Goal: Transaction & Acquisition: Subscribe to service/newsletter

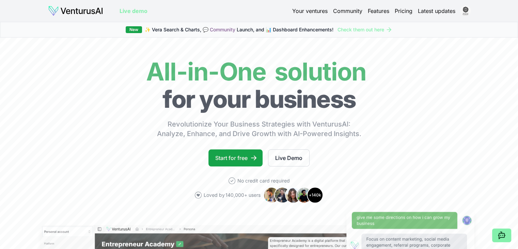
click at [317, 13] on link "Your ventures" at bounding box center [309, 11] width 35 height 8
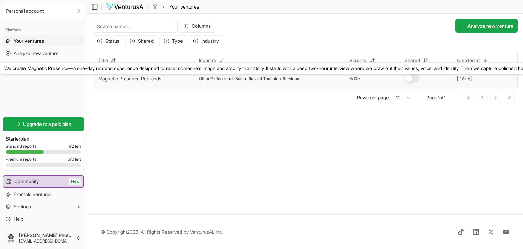
click at [156, 78] on link "Magnetic Presence Rebrands" at bounding box center [129, 79] width 63 height 6
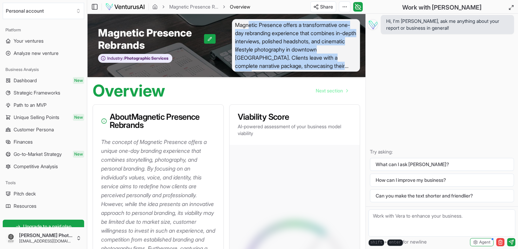
drag, startPoint x: 247, startPoint y: 23, endPoint x: 346, endPoint y: 63, distance: 106.5
click at [346, 63] on span "Magnetic Presence offers a transformative one-day rebranding experience that co…" at bounding box center [296, 45] width 128 height 52
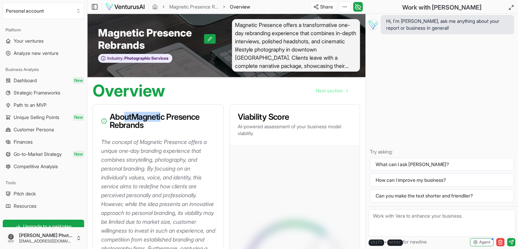
drag, startPoint x: 126, startPoint y: 115, endPoint x: 164, endPoint y: 115, distance: 37.8
click at [164, 115] on h3 "About Magnetic Presence Rebrands" at bounding box center [158, 121] width 114 height 16
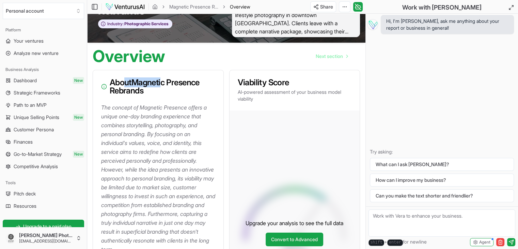
scroll to position [34, 0]
drag, startPoint x: 251, startPoint y: 85, endPoint x: 265, endPoint y: 102, distance: 22.0
click at [275, 83] on h3 "Viability Score" at bounding box center [295, 83] width 114 height 8
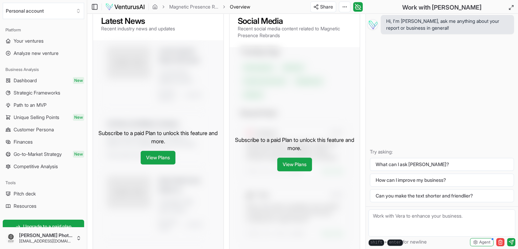
scroll to position [374, 0]
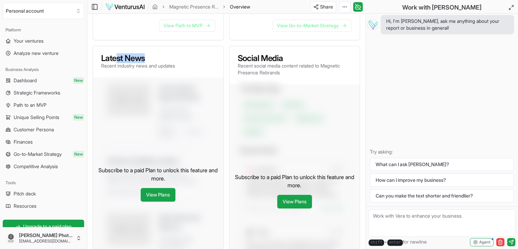
drag, startPoint x: 115, startPoint y: 63, endPoint x: 144, endPoint y: 66, distance: 29.5
click at [144, 62] on h3 "Latest News" at bounding box center [138, 58] width 74 height 8
drag, startPoint x: 264, startPoint y: 73, endPoint x: 285, endPoint y: 73, distance: 21.1
click at [285, 73] on p "Recent social media content related to Magnetic Presence Rebrands" at bounding box center [295, 69] width 114 height 14
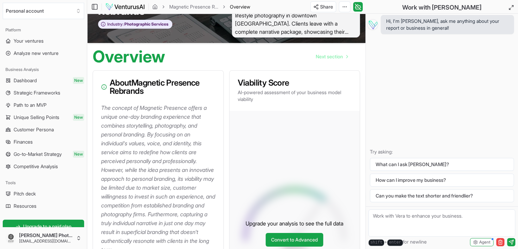
scroll to position [0, 0]
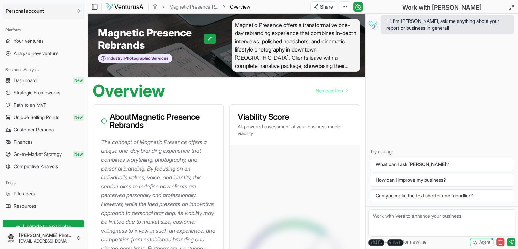
click at [44, 11] on button "Personal account" at bounding box center [43, 11] width 81 height 16
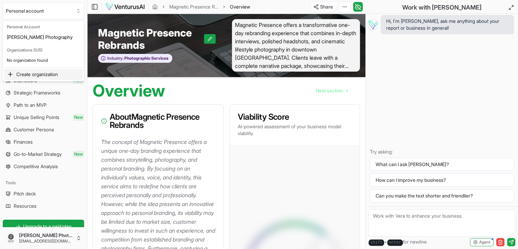
click at [287, 148] on html "We value your privacy We use cookies to enhance your browsing experience, serve…" at bounding box center [259, 124] width 518 height 249
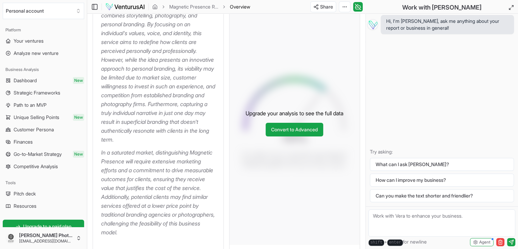
scroll to position [170, 0]
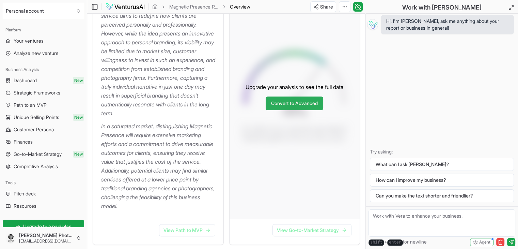
click at [287, 104] on link "Convert to Advanced" at bounding box center [295, 103] width 58 height 14
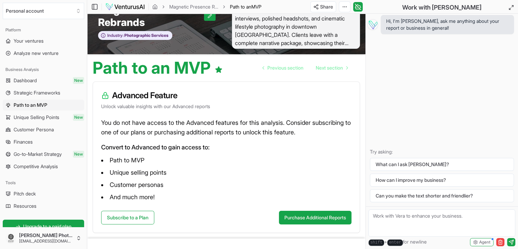
scroll to position [46, 0]
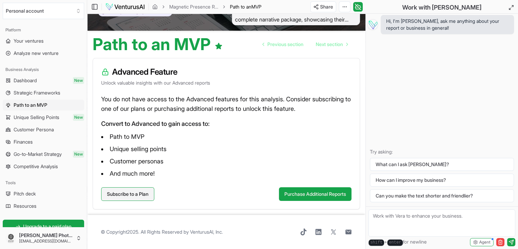
click at [122, 192] on link "Subscribe to a Plan" at bounding box center [127, 194] width 53 height 14
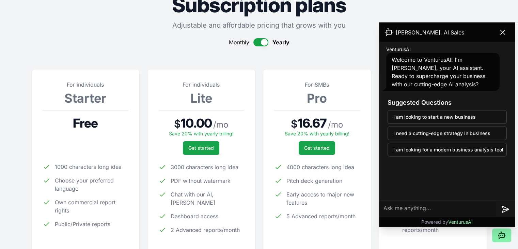
scroll to position [34, 0]
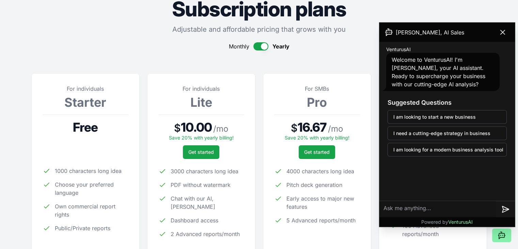
click at [259, 46] on button "button" at bounding box center [260, 46] width 15 height 8
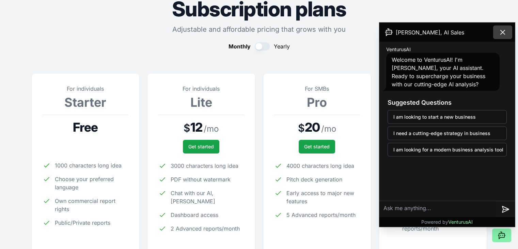
click at [500, 31] on icon at bounding box center [502, 32] width 8 height 8
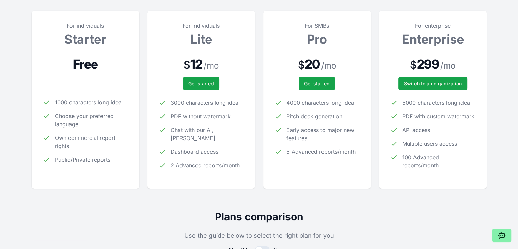
scroll to position [136, 0]
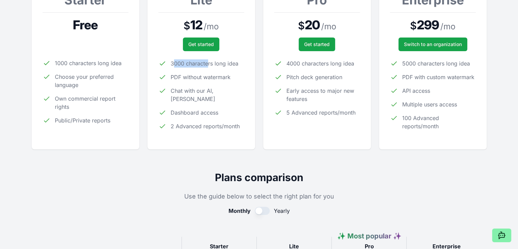
drag, startPoint x: 174, startPoint y: 63, endPoint x: 209, endPoint y: 62, distance: 35.1
click at [209, 62] on span "3000 characters long idea" at bounding box center [205, 63] width 68 height 8
drag, startPoint x: 177, startPoint y: 77, endPoint x: 189, endPoint y: 77, distance: 12.3
click at [189, 77] on span "PDF without watermark" at bounding box center [201, 77] width 60 height 8
drag, startPoint x: 171, startPoint y: 63, endPoint x: 188, endPoint y: 62, distance: 17.4
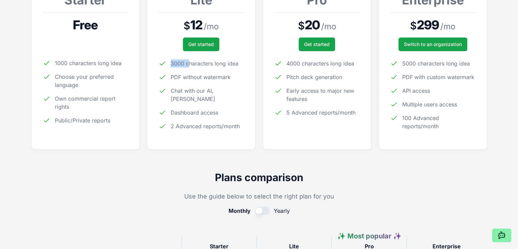
click at [188, 62] on span "3000 characters long idea" at bounding box center [205, 63] width 68 height 8
drag, startPoint x: 178, startPoint y: 76, endPoint x: 208, endPoint y: 75, distance: 30.7
click at [208, 75] on span "PDF without watermark" at bounding box center [201, 77] width 60 height 8
drag, startPoint x: 182, startPoint y: 92, endPoint x: 237, endPoint y: 103, distance: 56.3
click at [213, 91] on span "Chat with our AI, [PERSON_NAME]" at bounding box center [208, 94] width 74 height 16
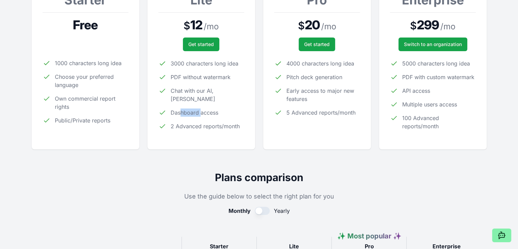
drag, startPoint x: 181, startPoint y: 105, endPoint x: 201, endPoint y: 104, distance: 20.1
click at [201, 108] on span "Dashboard access" at bounding box center [195, 112] width 48 height 8
drag, startPoint x: 179, startPoint y: 120, endPoint x: 207, endPoint y: 119, distance: 28.3
click at [207, 122] on span "2 Advanced reports/month" at bounding box center [205, 126] width 69 height 8
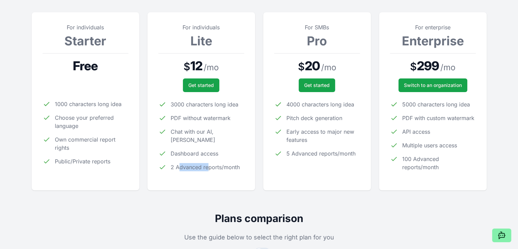
scroll to position [102, 0]
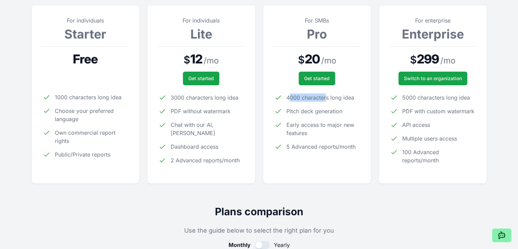
drag, startPoint x: 291, startPoint y: 97, endPoint x: 327, endPoint y: 97, distance: 35.8
click at [327, 97] on span "4000 characters long idea" at bounding box center [320, 97] width 68 height 8
drag, startPoint x: 291, startPoint y: 112, endPoint x: 326, endPoint y: 105, distance: 35.3
click at [326, 105] on ul "4000 characters long idea Pitch deck generation Early access to major new featu…" at bounding box center [317, 121] width 86 height 57
drag, startPoint x: 294, startPoint y: 123, endPoint x: 332, endPoint y: 123, distance: 38.5
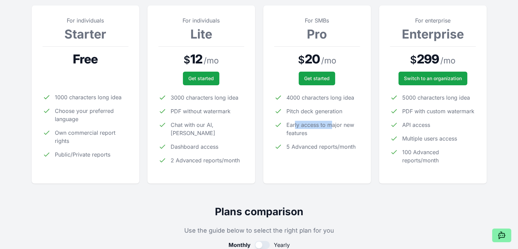
click at [332, 123] on span "Early access to major new features" at bounding box center [323, 129] width 74 height 16
drag, startPoint x: 295, startPoint y: 148, endPoint x: 331, endPoint y: 143, distance: 36.0
click at [331, 143] on span "5 Advanced reports/month" at bounding box center [320, 146] width 69 height 8
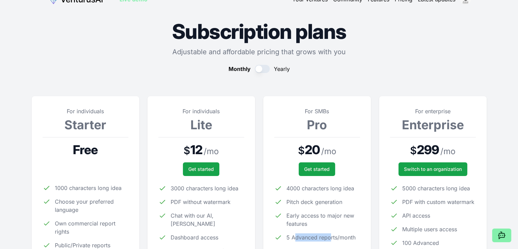
scroll to position [0, 0]
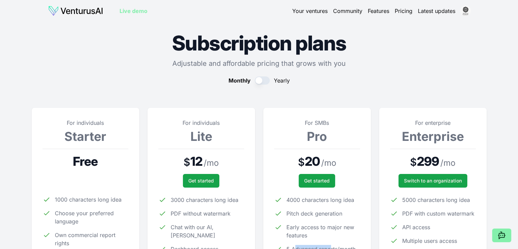
click at [311, 11] on link "Your ventures" at bounding box center [309, 11] width 35 height 8
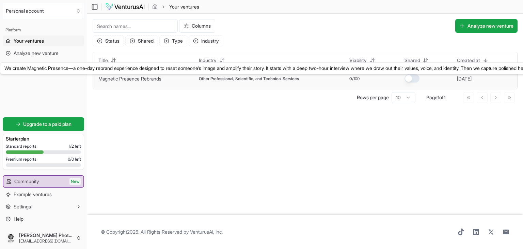
click at [127, 83] on td "Magnetic Presence Rebrands We create Magnetic Presence—a one-day rebrand experi…" at bounding box center [143, 78] width 100 height 20
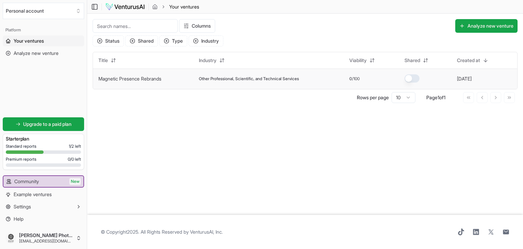
click at [131, 80] on link "Magnetic Presence Rebrands" at bounding box center [129, 79] width 63 height 6
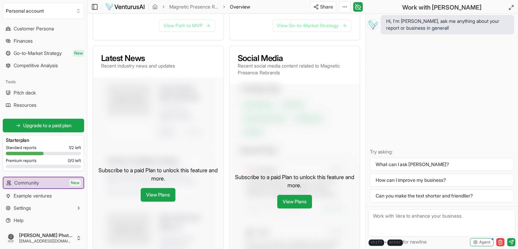
scroll to position [102, 0]
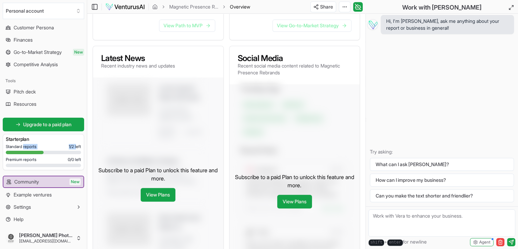
drag, startPoint x: 26, startPoint y: 146, endPoint x: 71, endPoint y: 143, distance: 45.4
click at [71, 144] on div "Standard reports 1 / 2 left" at bounding box center [43, 146] width 75 height 5
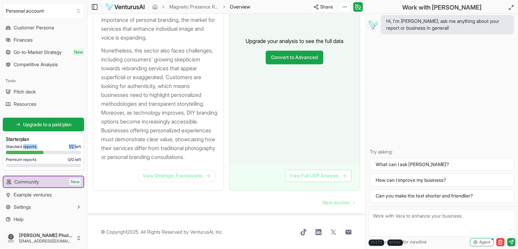
scroll to position [948, 0]
click at [183, 177] on link "View Strategic Frameworks" at bounding box center [176, 175] width 77 height 12
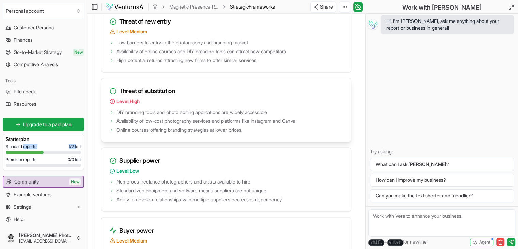
scroll to position [1055, 0]
